Goal: Book appointment/travel/reservation

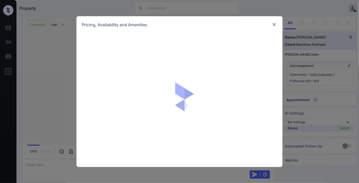
scroll to position [251, 0]
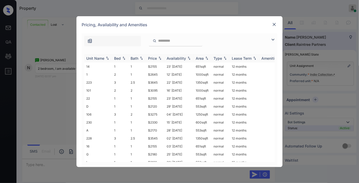
click at [159, 58] on img at bounding box center [159, 58] width 5 height 4
click at [275, 39] on img at bounding box center [273, 40] width 6 height 6
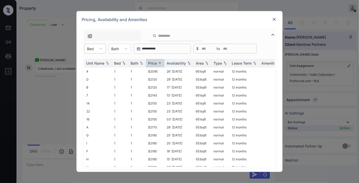
click at [89, 49] on div at bounding box center [90, 48] width 7 height 5
click at [99, 70] on div "2" at bounding box center [95, 70] width 22 height 9
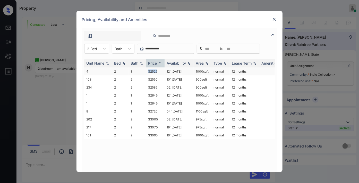
drag, startPoint x: 161, startPoint y: 70, endPoint x: 140, endPoint y: 70, distance: 20.4
click at [140, 70] on tr "4 2 1 $2525 12' [DATE] sqft normal 12 months" at bounding box center [218, 72] width 269 height 8
copy tr "$2525"
click at [165, 73] on td "12' [DATE]" at bounding box center [179, 72] width 29 height 8
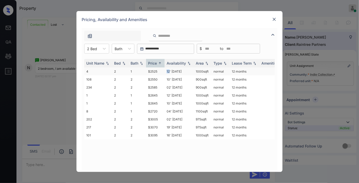
click at [165, 73] on td "12' [DATE]" at bounding box center [179, 72] width 29 height 8
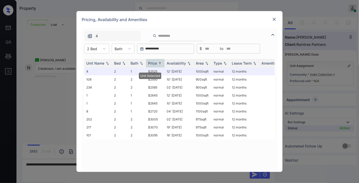
click at [276, 16] on div at bounding box center [274, 19] width 6 height 6
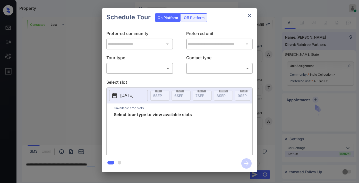
click at [144, 72] on body "Property Samantha Soliven Online Set yourself offline Set yourself on break Pro…" at bounding box center [179, 91] width 359 height 183
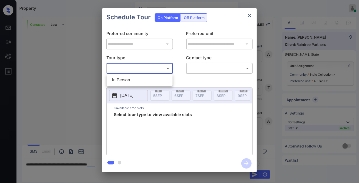
scroll to position [251, 0]
click at [139, 81] on li "In Person" at bounding box center [139, 79] width 63 height 9
type input "********"
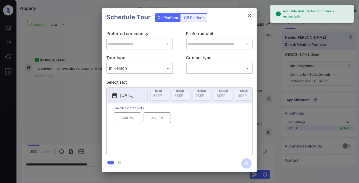
click at [131, 95] on p "2025-09-16" at bounding box center [126, 96] width 13 height 6
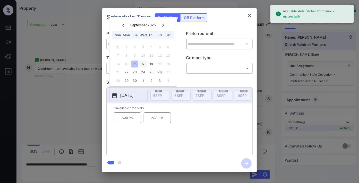
click at [143, 62] on div "17" at bounding box center [143, 64] width 7 height 7
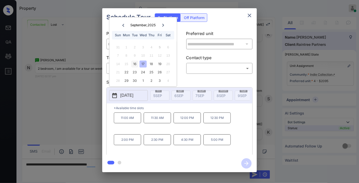
click at [136, 65] on div "16" at bounding box center [134, 64] width 7 height 7
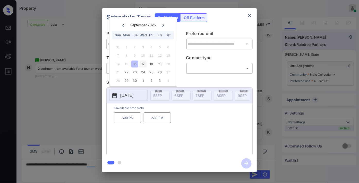
click at [144, 63] on div "17" at bounding box center [143, 64] width 7 height 7
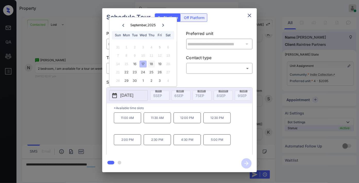
click at [152, 66] on div "18" at bounding box center [151, 64] width 7 height 7
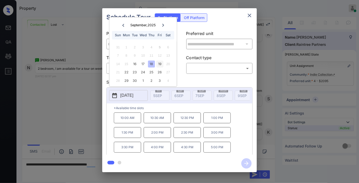
click at [159, 64] on div "19" at bounding box center [159, 64] width 7 height 7
click at [128, 71] on div "22" at bounding box center [126, 72] width 7 height 7
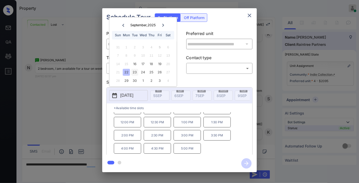
click at [136, 70] on div "23" at bounding box center [134, 72] width 7 height 7
click at [141, 72] on div "24" at bounding box center [143, 72] width 7 height 7
click at [250, 15] on icon "close" at bounding box center [250, 15] width 6 height 6
